Goal: Transaction & Acquisition: Purchase product/service

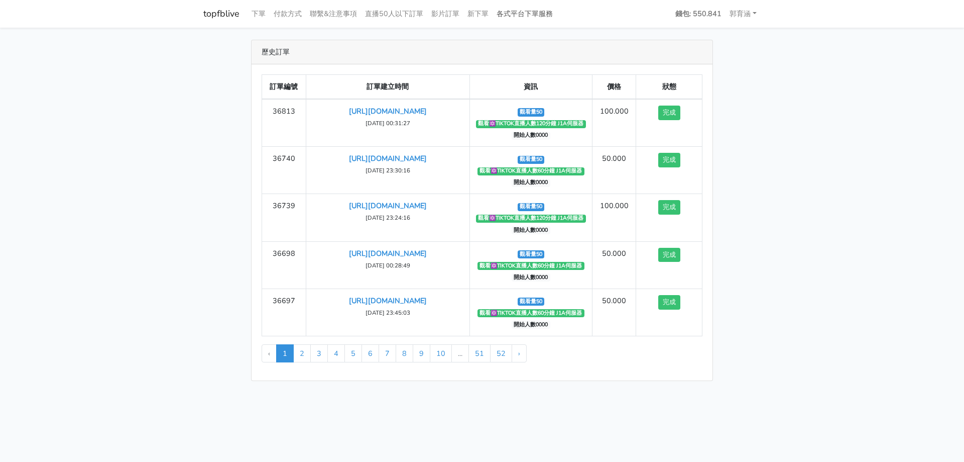
click at [531, 15] on link "各式平台下單服務" at bounding box center [525, 14] width 64 height 20
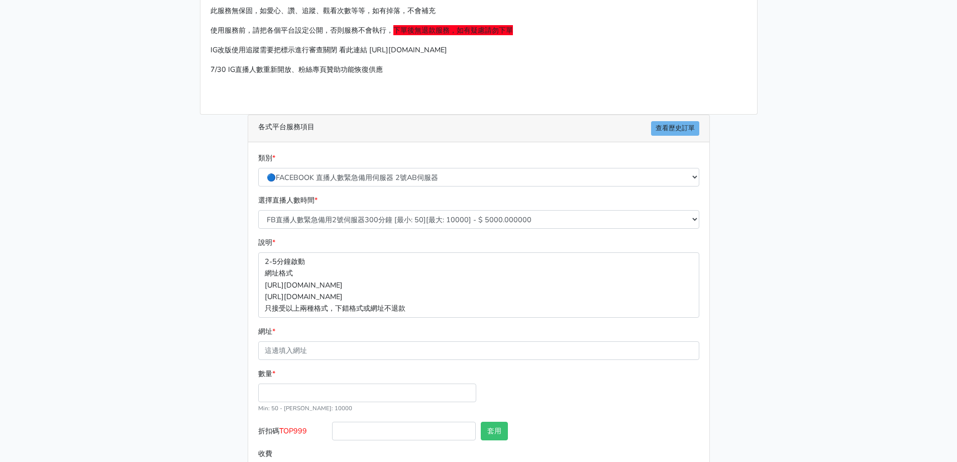
scroll to position [107, 0]
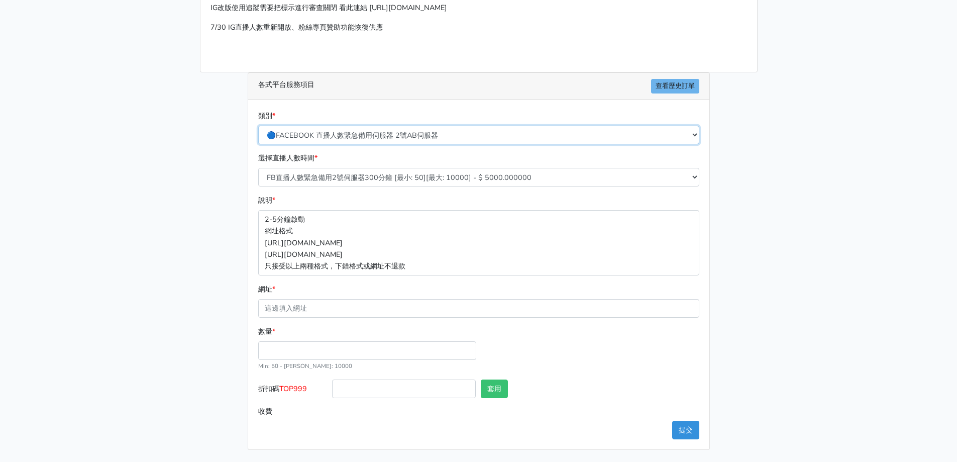
click at [442, 137] on select "🔵FACEBOOK 直播人數緊急備用伺服器 2號AB伺服器 🔵FACEBOOK 網軍專用貼文留言 安全保密 🔵FACEBOOK 直播人數緊急備用伺服器 J1 …" at bounding box center [478, 135] width 441 height 19
select select "🔯6/15新增Tiktok直播人數 穩定上人 SC"
click at [258, 126] on select "🔵FACEBOOK 直播人數緊急備用伺服器 2號AB伺服器 🔵FACEBOOK 網軍專用貼文留言 安全保密 🔵FACEBOOK 直播人數緊急備用伺服器 J1 …" at bounding box center [478, 135] width 441 height 19
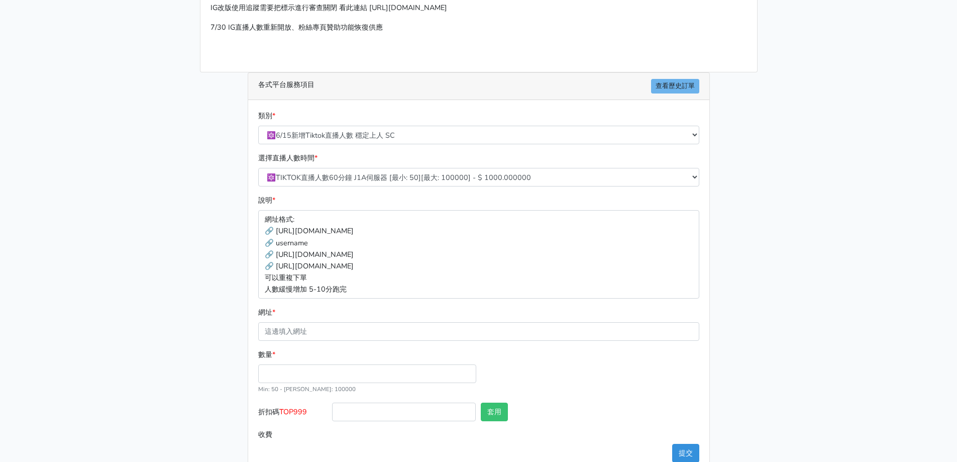
click at [397, 167] on div "選擇直播人數時間 * 🔯TIKTOK直播人數60分鐘 J1A伺服器 [最小: 50][最大: 100000] - $ 1000.000000 🔯TIKTOK直…" at bounding box center [479, 169] width 446 height 34
click at [400, 179] on select "🔯TIKTOK直播人數60分鐘 J1A伺服器 [最小: 50][最大: 100000] - $ 1000.000000 🔯TIKTOK直播人數120分鐘 J1…" at bounding box center [478, 177] width 441 height 19
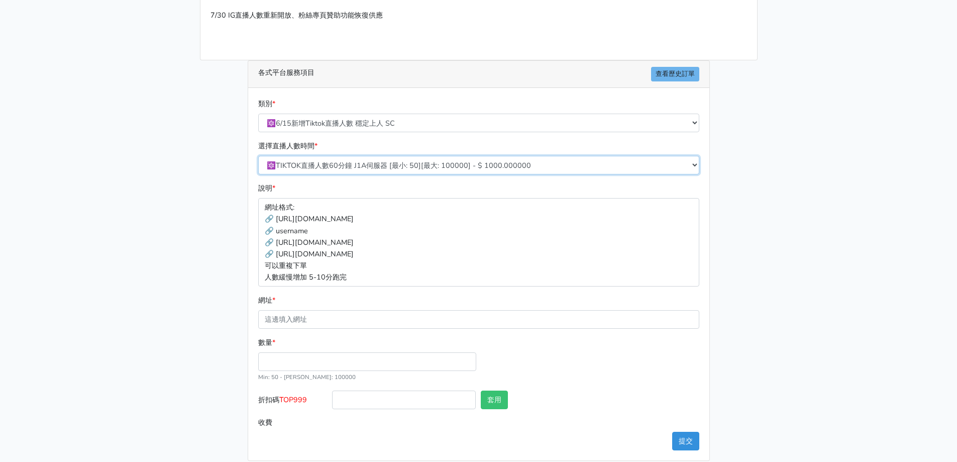
scroll to position [130, 0]
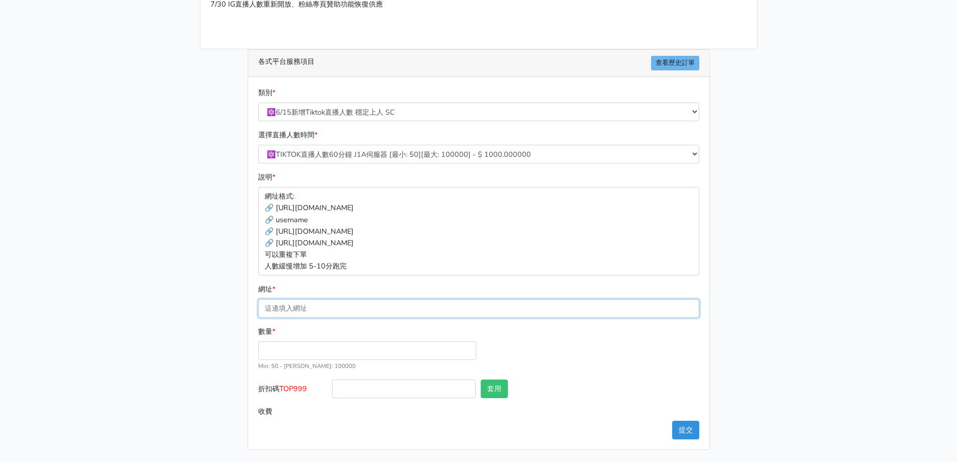
click at [397, 307] on input "網址 *" at bounding box center [478, 308] width 441 height 19
paste input "[URL][DOMAIN_NAME]"
type input "[URL][DOMAIN_NAME]"
click at [388, 342] on input "數量 *" at bounding box center [367, 350] width 218 height 19
type input "50"
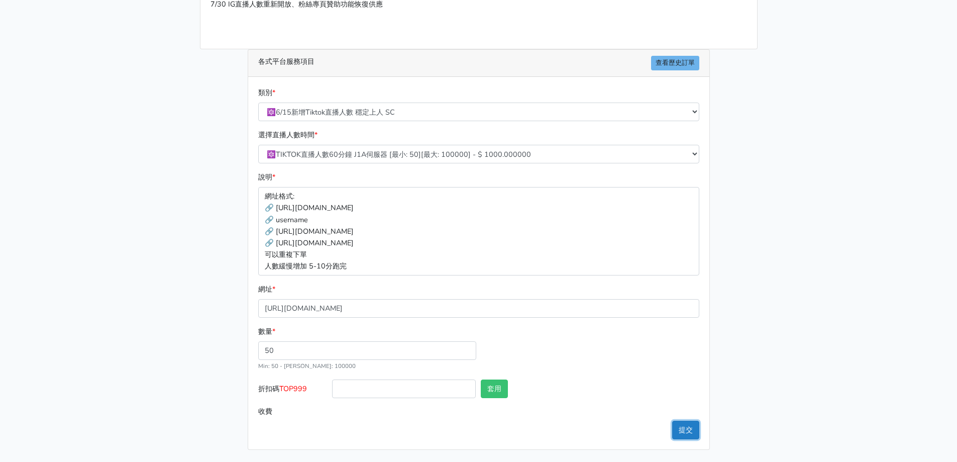
type input "50.000"
click at [685, 429] on button "提交" at bounding box center [685, 429] width 27 height 19
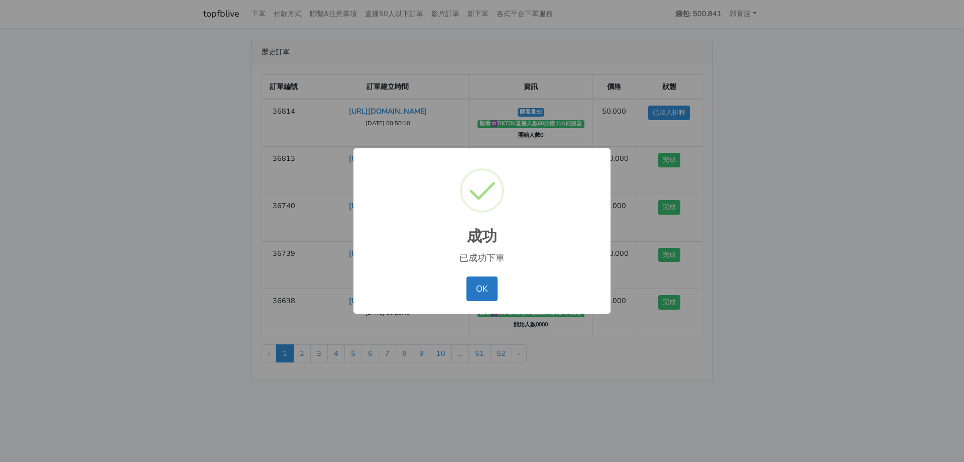
click at [467, 276] on button "OK" at bounding box center [482, 288] width 31 height 24
